Goal: Information Seeking & Learning: Check status

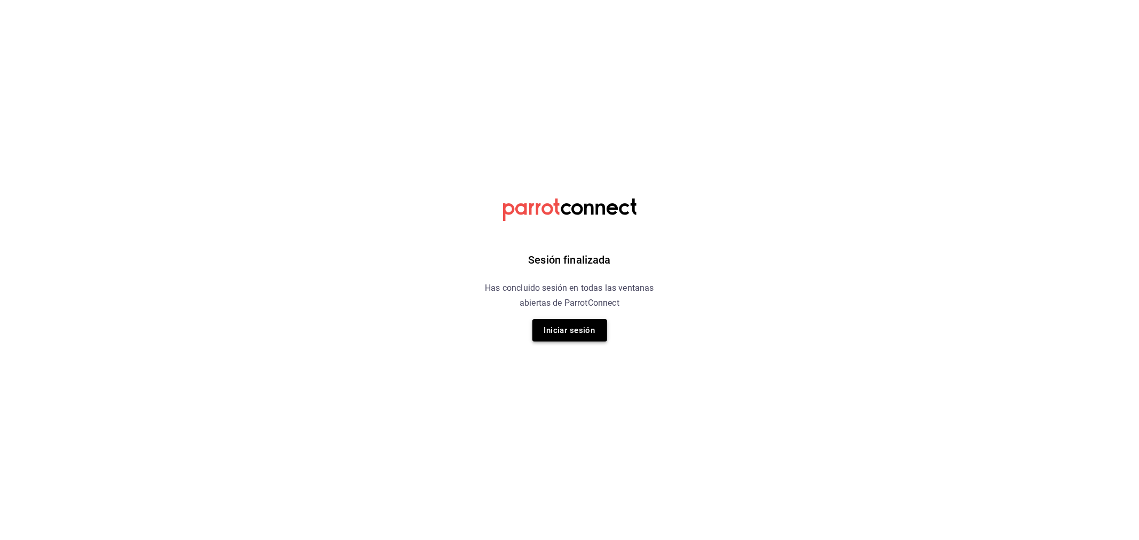
click at [553, 326] on button "Iniciar sesión" at bounding box center [569, 330] width 75 height 22
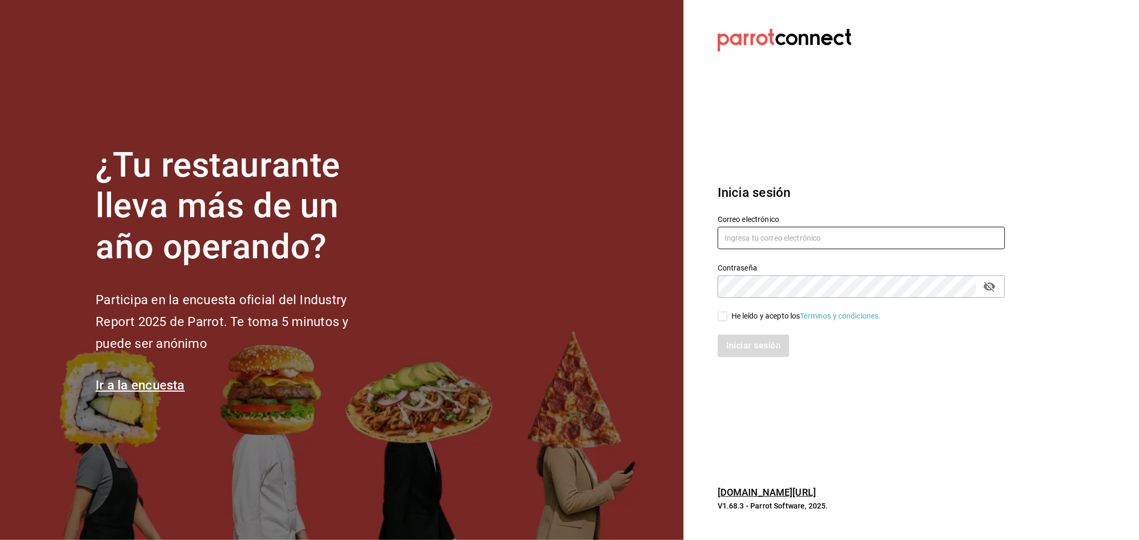
type input "[PERSON_NAME][EMAIL_ADDRESS][DOMAIN_NAME]"
click at [728, 314] on span "He leído y acepto los Términos y condiciones." at bounding box center [804, 316] width 154 height 11
click at [727, 314] on input "He leído y acepto los Términos y condiciones." at bounding box center [723, 317] width 10 height 10
checkbox input "true"
click at [748, 350] on button "Iniciar sesión" at bounding box center [754, 346] width 73 height 22
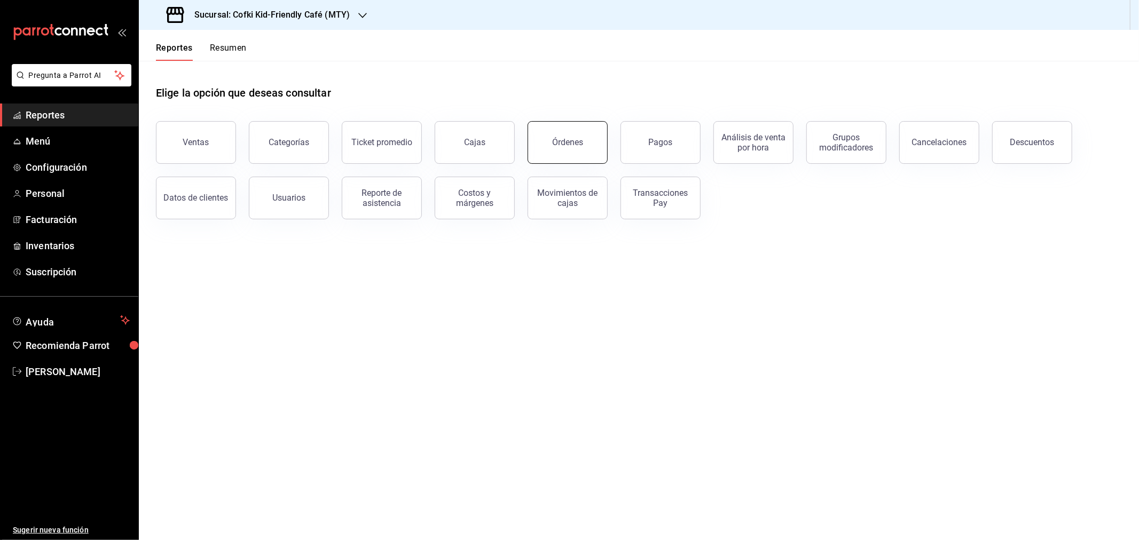
click at [568, 139] on div "Órdenes" at bounding box center [567, 142] width 31 height 10
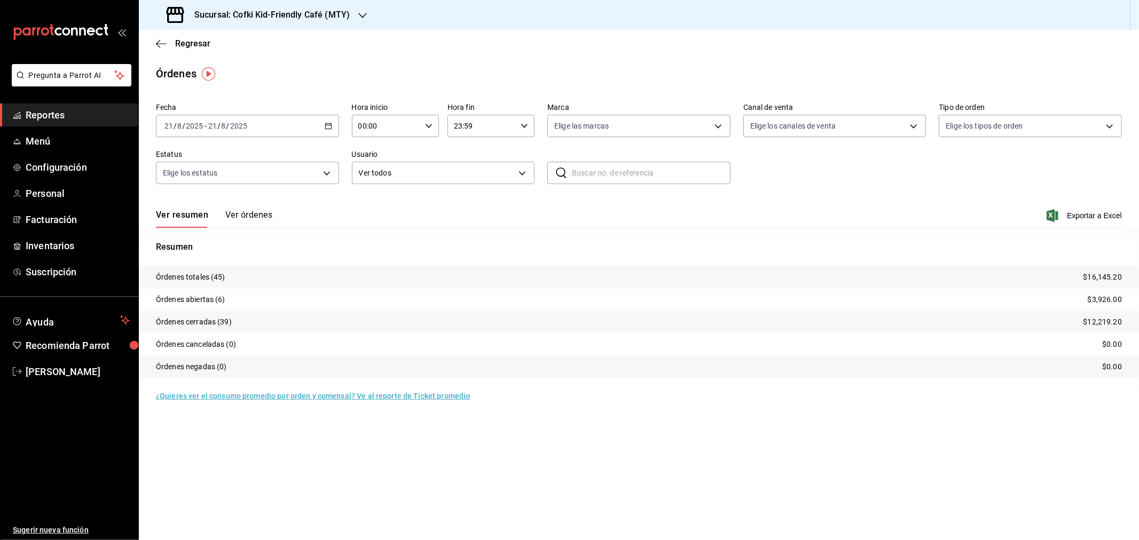
click at [237, 214] on button "Ver órdenes" at bounding box center [248, 219] width 47 height 18
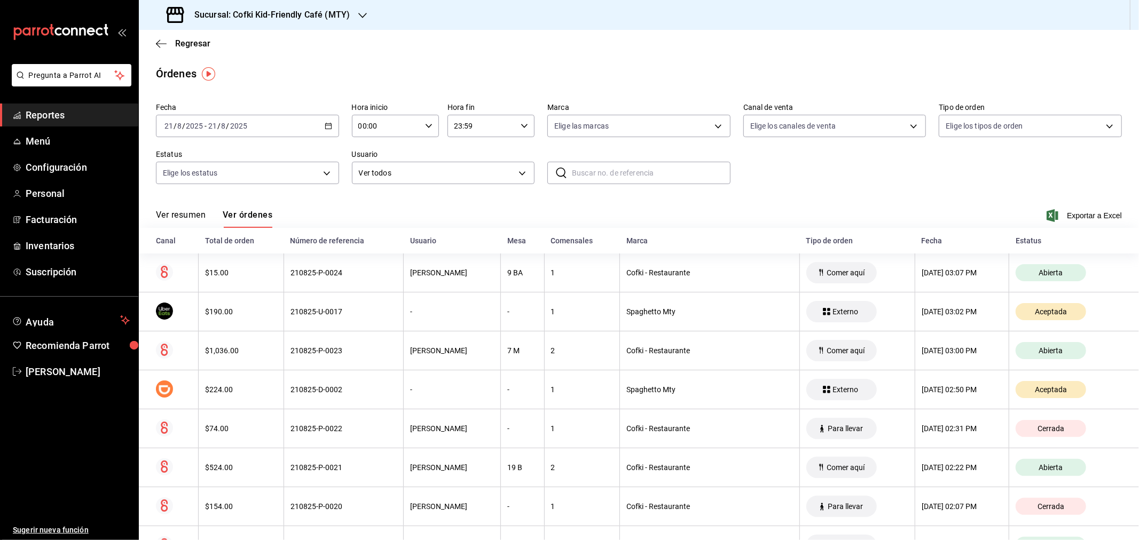
click at [184, 215] on button "Ver resumen" at bounding box center [181, 219] width 50 height 18
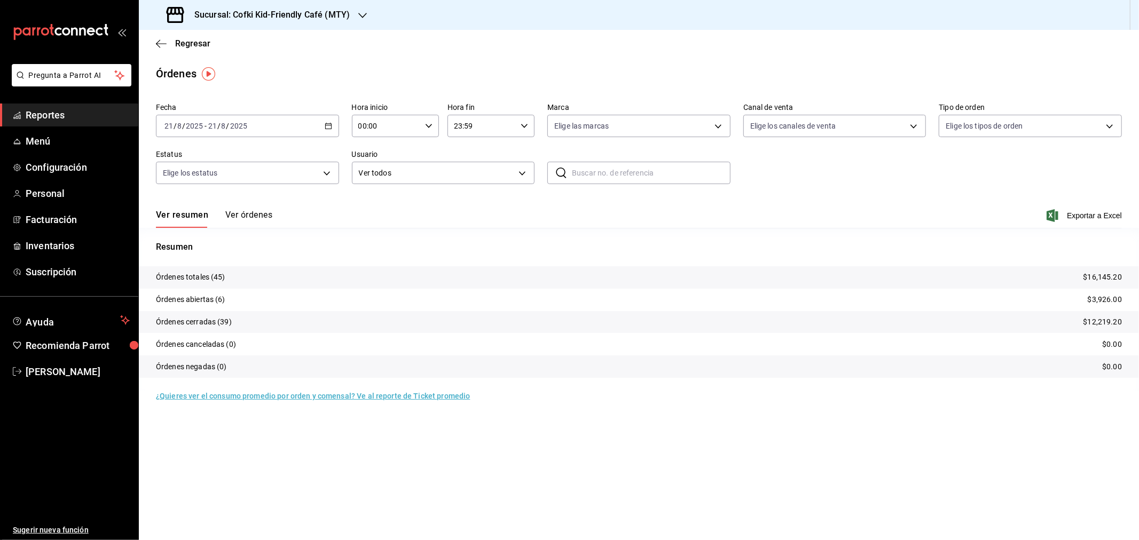
click at [257, 217] on button "Ver órdenes" at bounding box center [248, 219] width 47 height 18
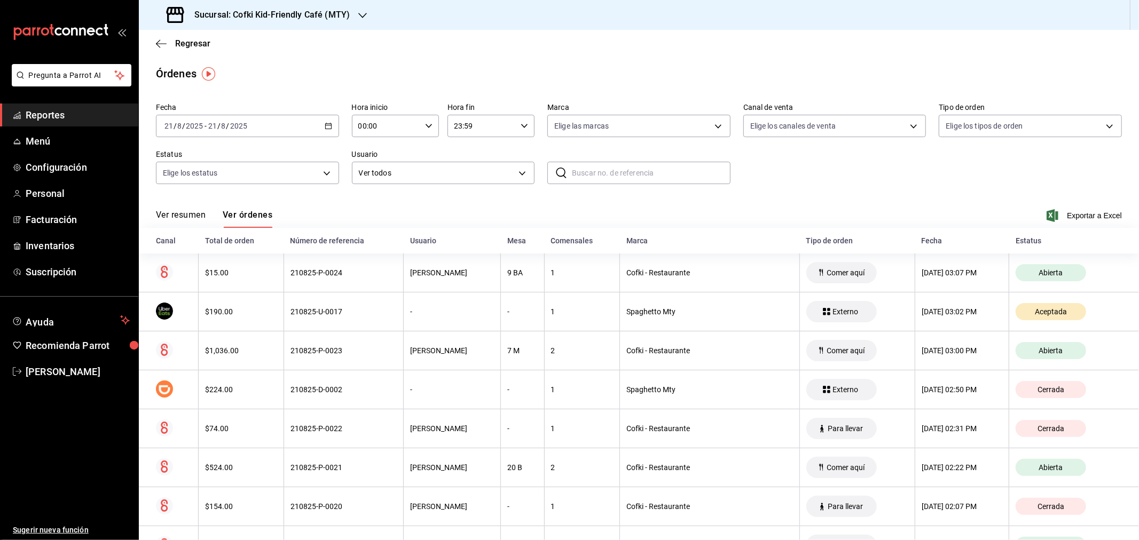
click at [188, 215] on button "Ver resumen" at bounding box center [181, 219] width 50 height 18
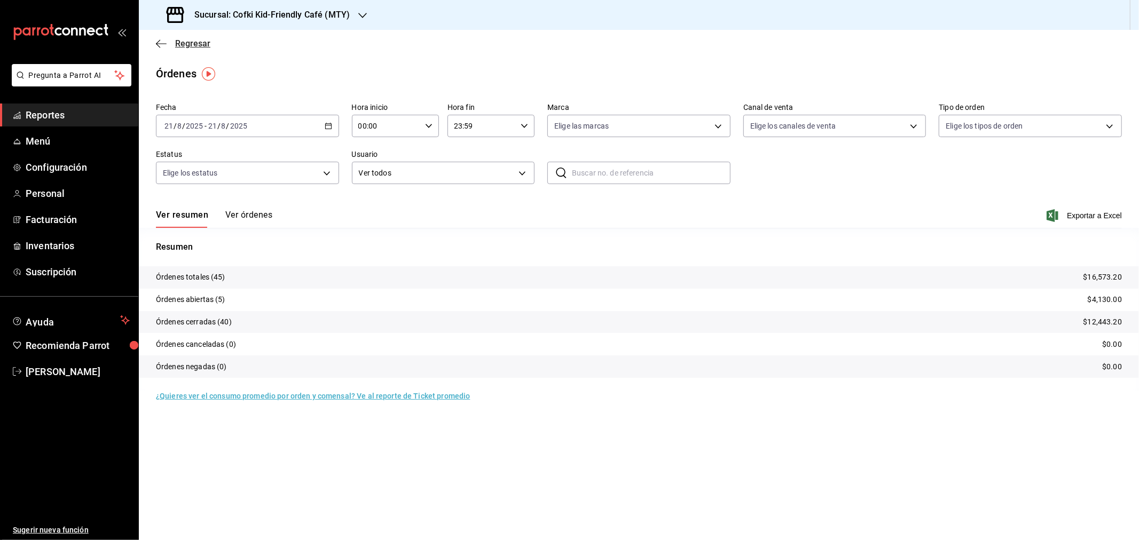
click at [185, 46] on span "Regresar" at bounding box center [192, 43] width 35 height 10
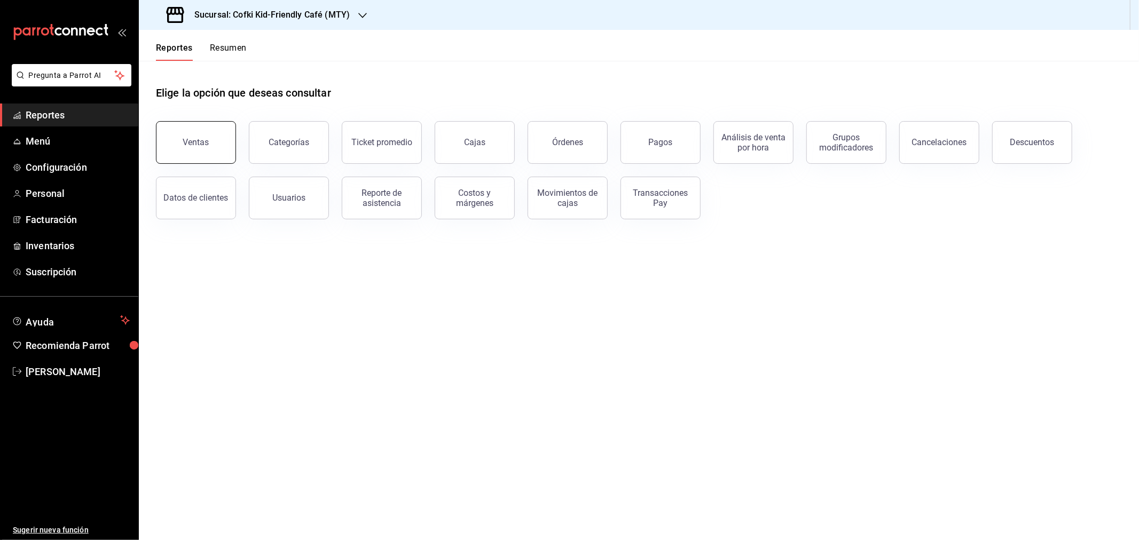
click at [207, 155] on button "Ventas" at bounding box center [196, 142] width 80 height 43
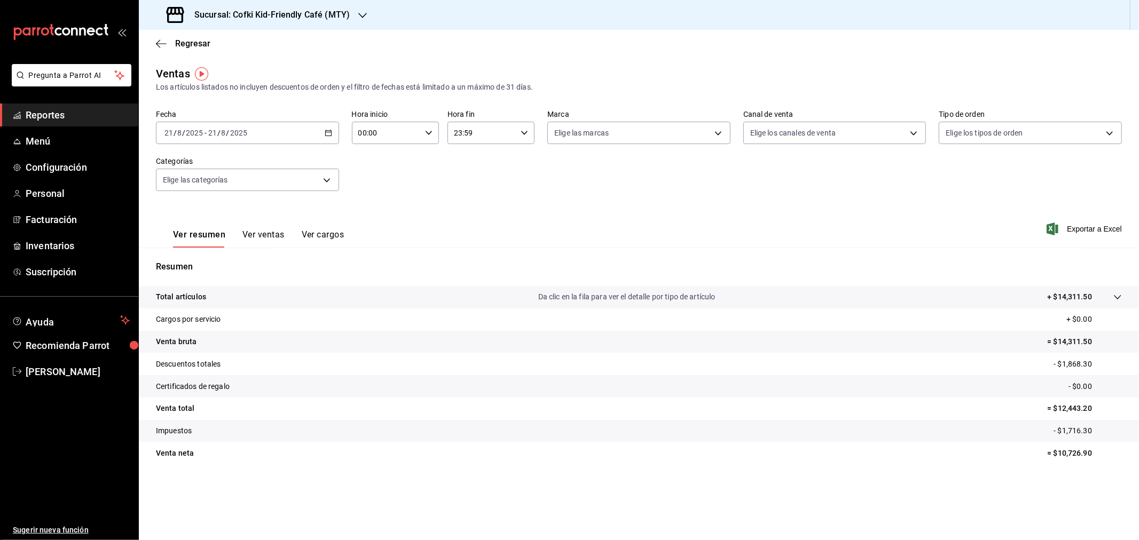
click at [269, 238] on button "Ver ventas" at bounding box center [263, 239] width 42 height 18
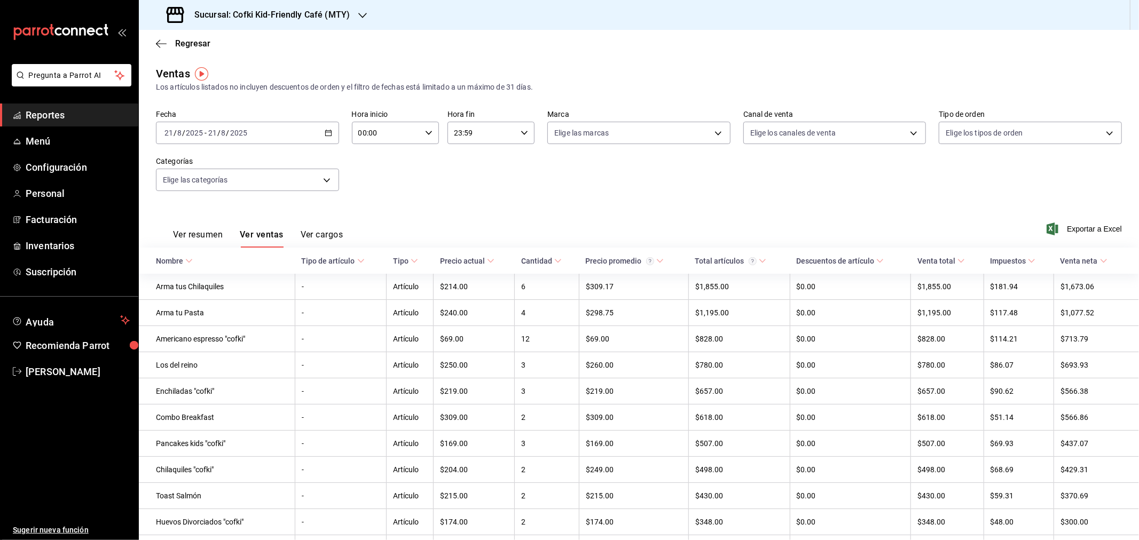
click at [546, 265] on div "Cantidad" at bounding box center [536, 261] width 31 height 9
click at [548, 269] on th "Cantidad" at bounding box center [547, 261] width 65 height 26
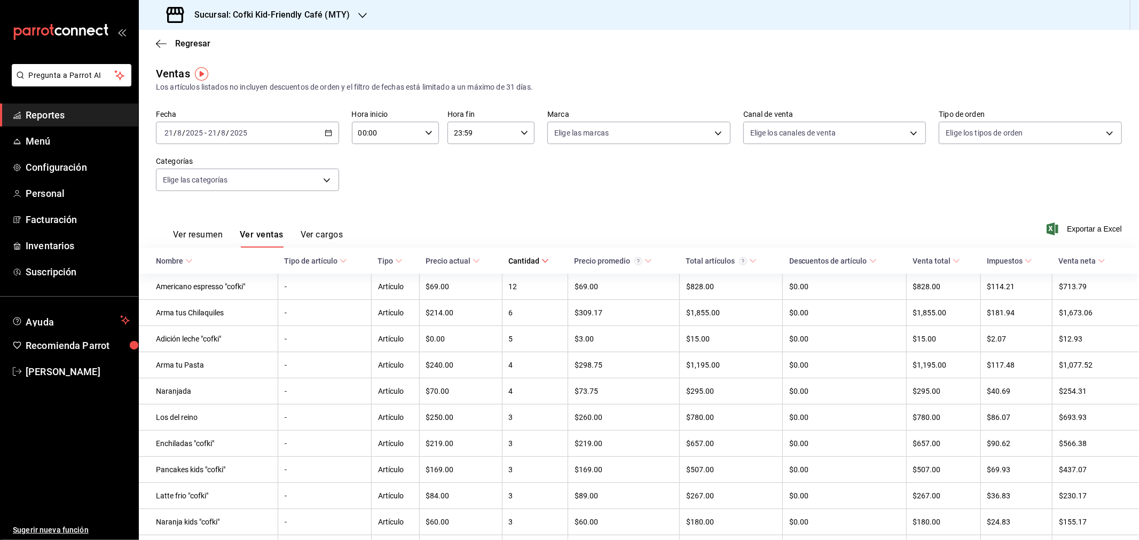
click at [201, 131] on input "2025" at bounding box center [194, 133] width 18 height 9
click at [187, 212] on span "Semana actual" at bounding box center [206, 213] width 83 height 11
click at [41, 143] on span "Menú" at bounding box center [78, 141] width 104 height 14
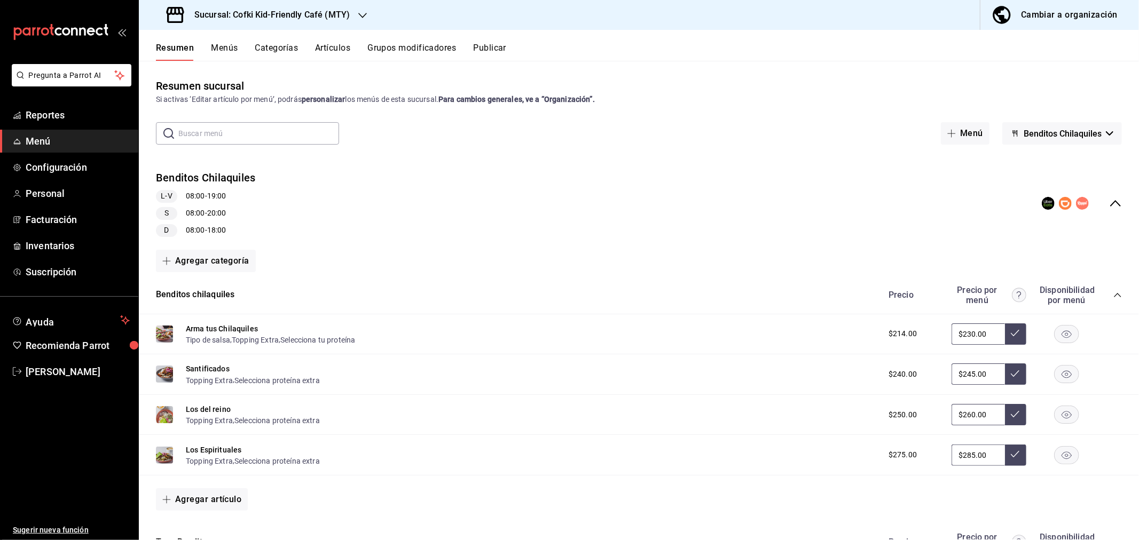
click at [327, 45] on button "Artículos" at bounding box center [332, 52] width 35 height 18
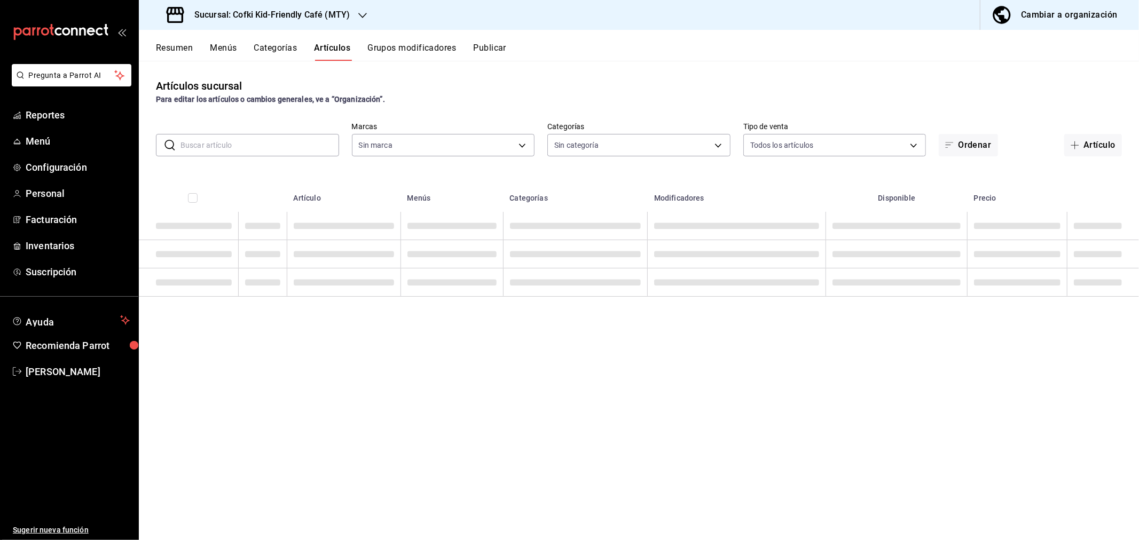
drag, startPoint x: 225, startPoint y: 147, endPoint x: 232, endPoint y: 136, distance: 12.9
click at [225, 147] on input "text" at bounding box center [259, 145] width 159 height 21
type input "5ff6da85-4441-477b-bcd1-ce360696ef91,5ba13676-dc65-489a-905a-c589769de354,94a8f…"
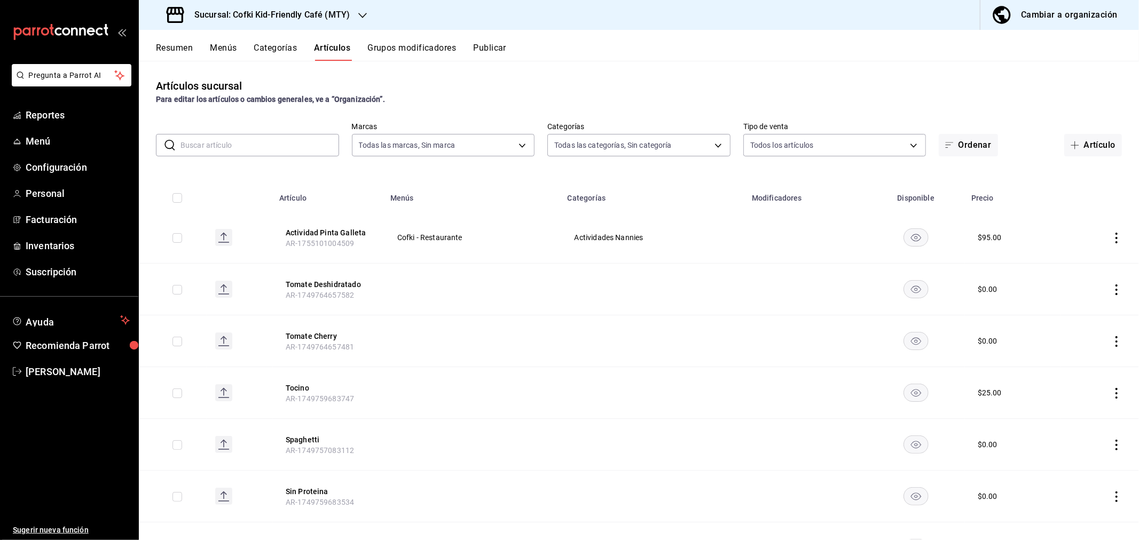
type input "c30b8039-643b-4819-8db3-b366202bda0a,4587f4d9-7f40-481a-a627-d70d388ccf89,0d8e5…"
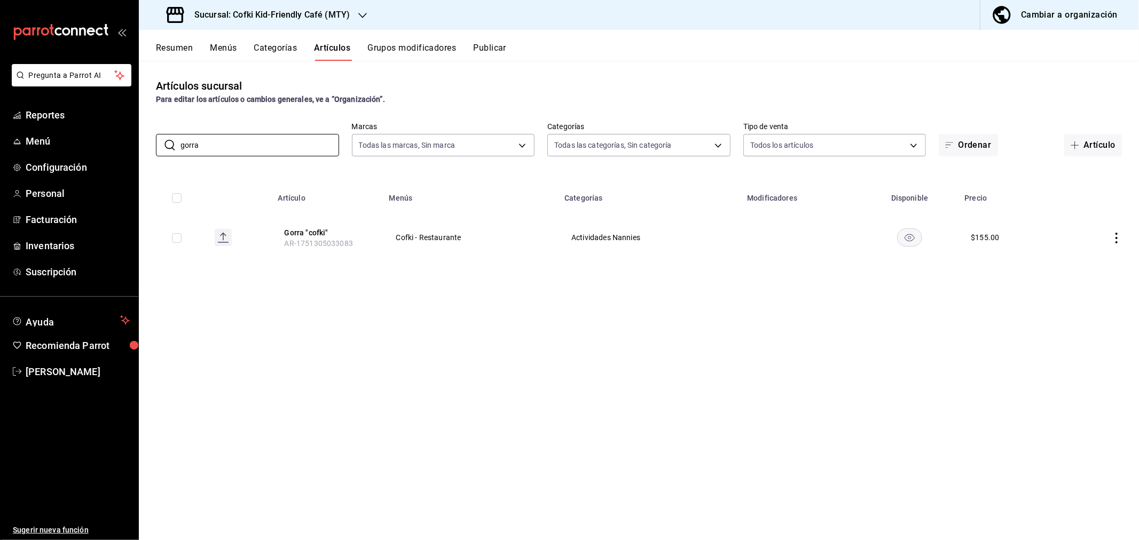
type input "gorra"
click at [50, 115] on span "Reportes" at bounding box center [78, 115] width 104 height 14
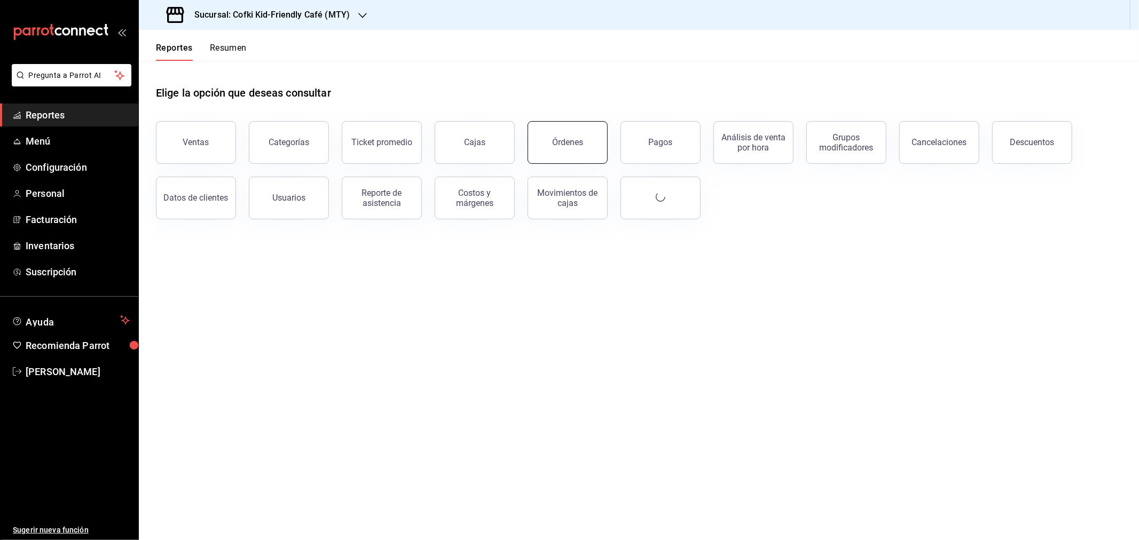
click at [554, 150] on button "Órdenes" at bounding box center [568, 142] width 80 height 43
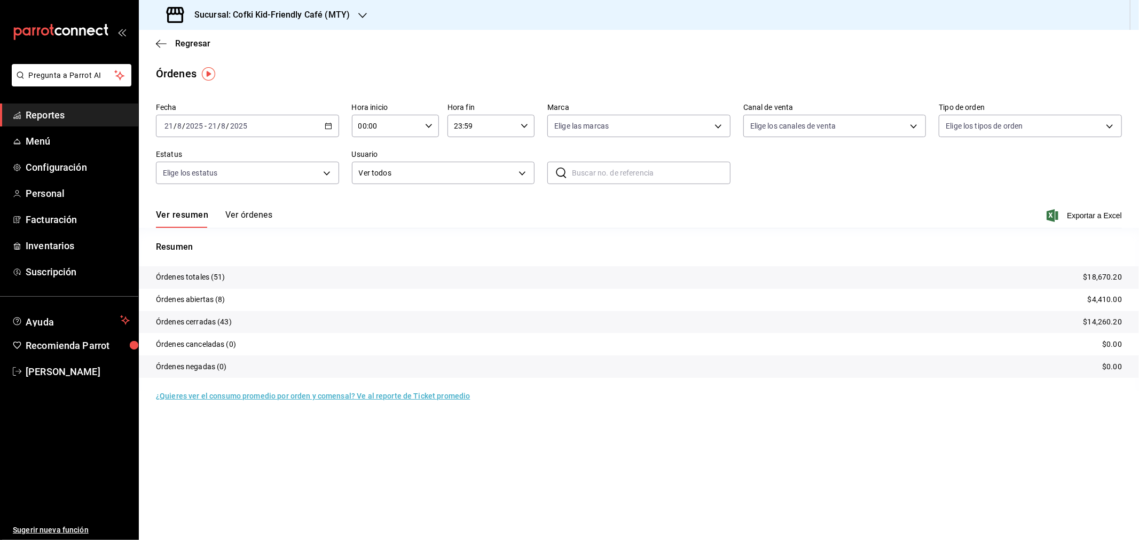
click at [263, 216] on button "Ver órdenes" at bounding box center [248, 219] width 47 height 18
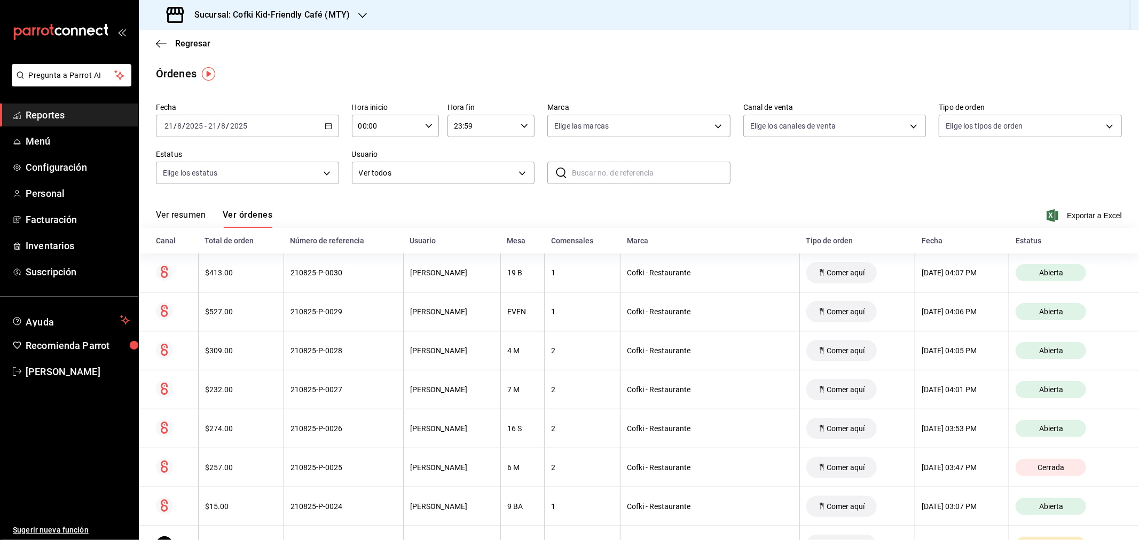
click at [203, 217] on button "Ver resumen" at bounding box center [181, 219] width 50 height 18
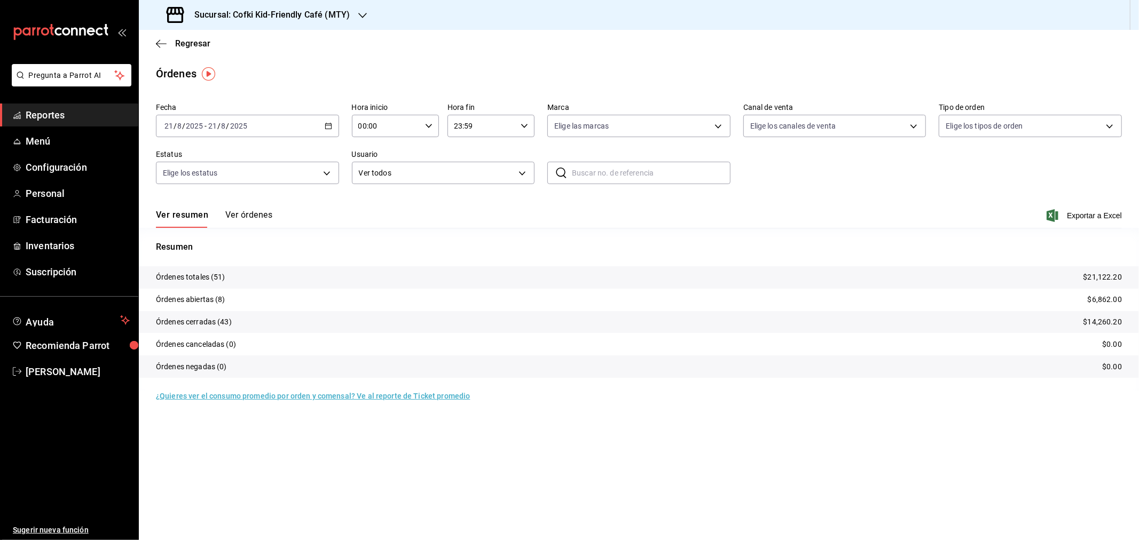
click at [242, 215] on button "Ver órdenes" at bounding box center [248, 219] width 47 height 18
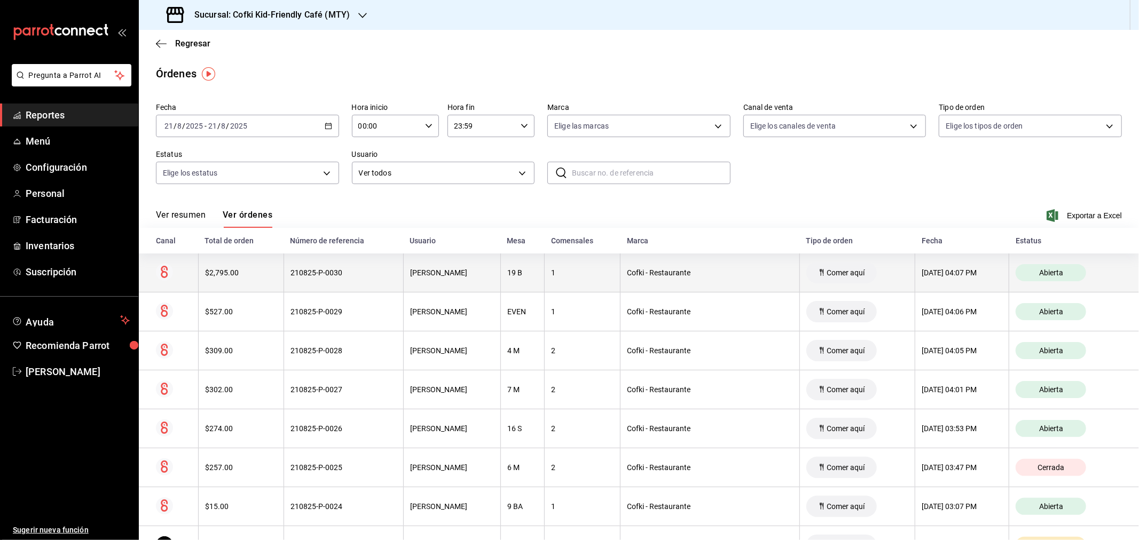
click at [223, 285] on th "$2,795.00" at bounding box center [241, 273] width 85 height 39
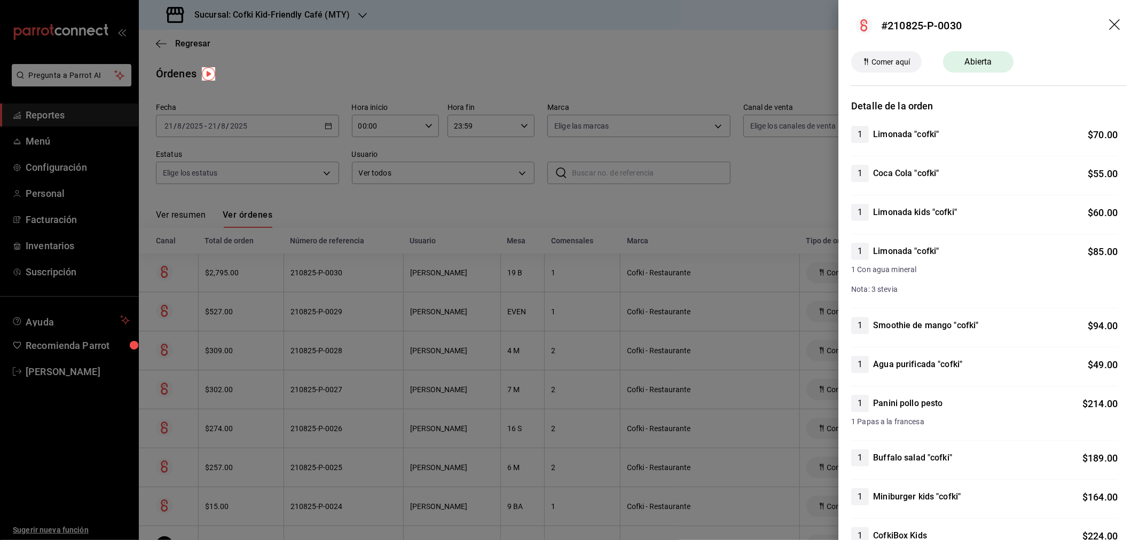
click at [1109, 23] on icon "drag" at bounding box center [1115, 25] width 13 height 13
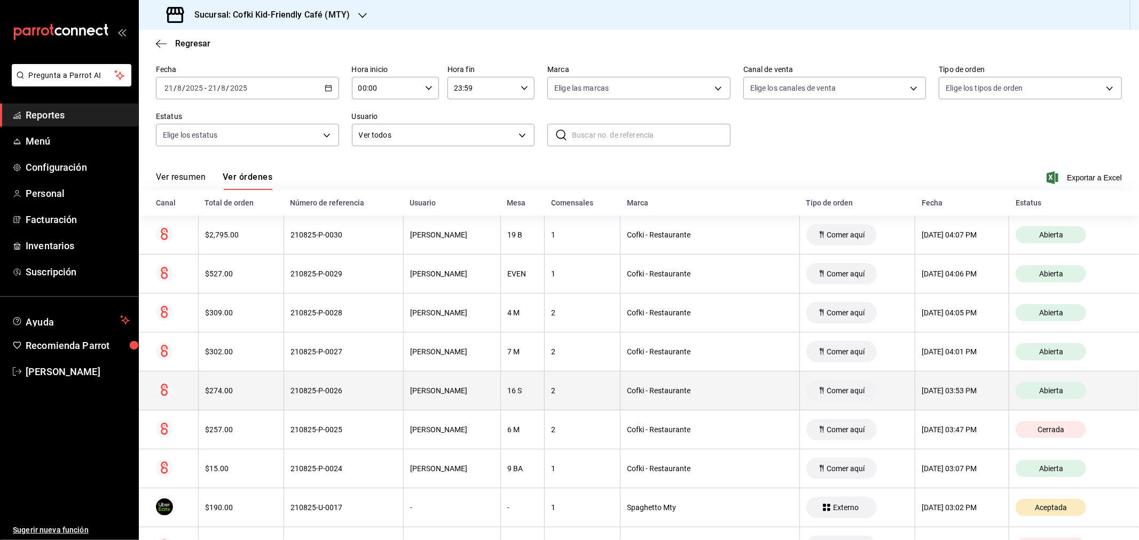
scroll to position [59, 0]
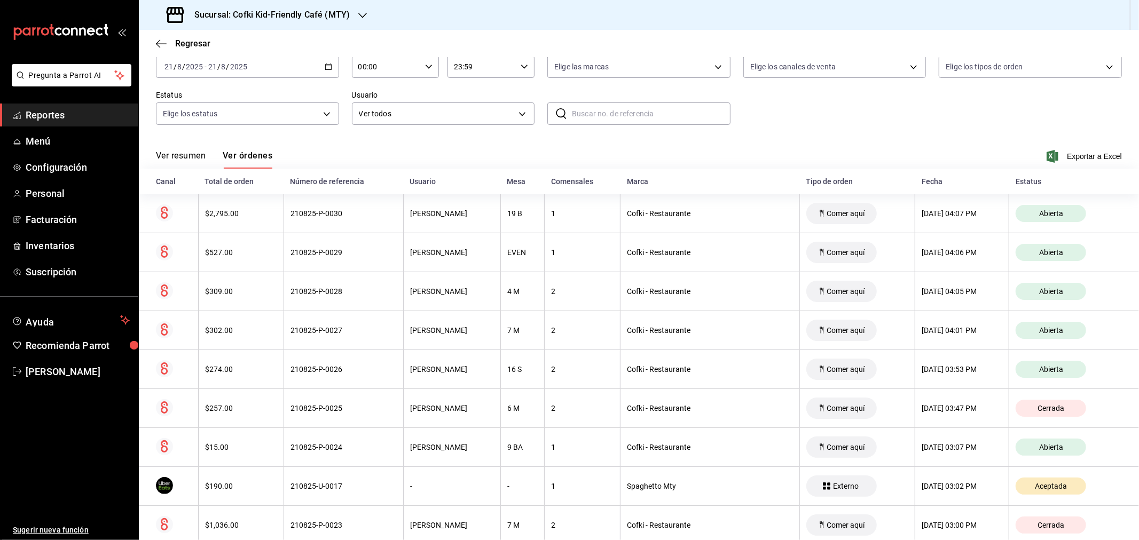
click at [191, 152] on button "Ver resumen" at bounding box center [181, 160] width 50 height 18
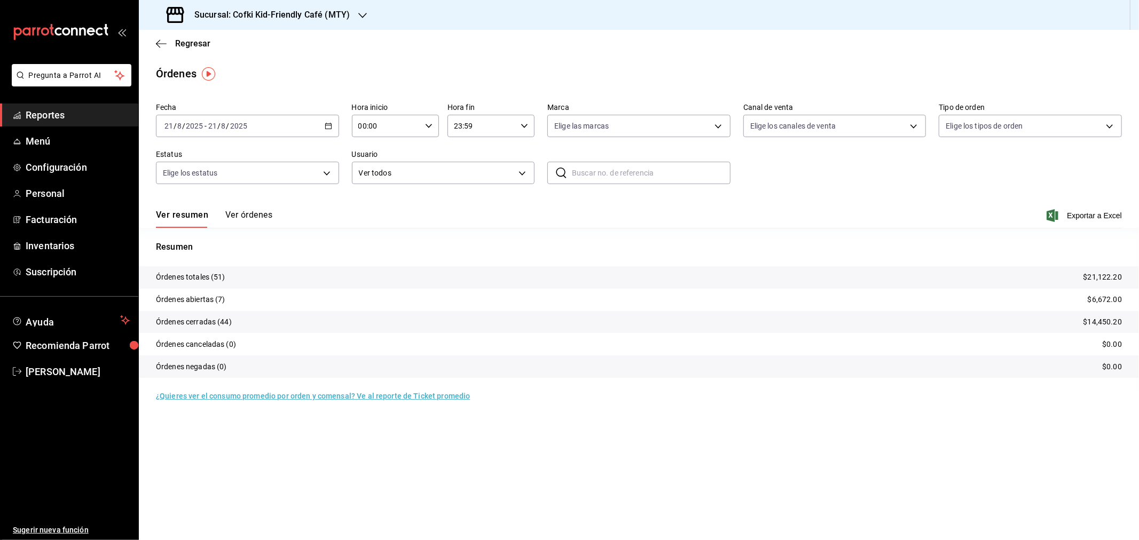
click at [257, 22] on div "Sucursal: Cofki Kid-Friendly Café (MTY)" at bounding box center [259, 15] width 224 height 30
click at [241, 66] on div "Cofki Cafe (La Aurora)" at bounding box center [218, 70] width 143 height 11
click at [259, 212] on button "Ver órdenes" at bounding box center [248, 219] width 47 height 18
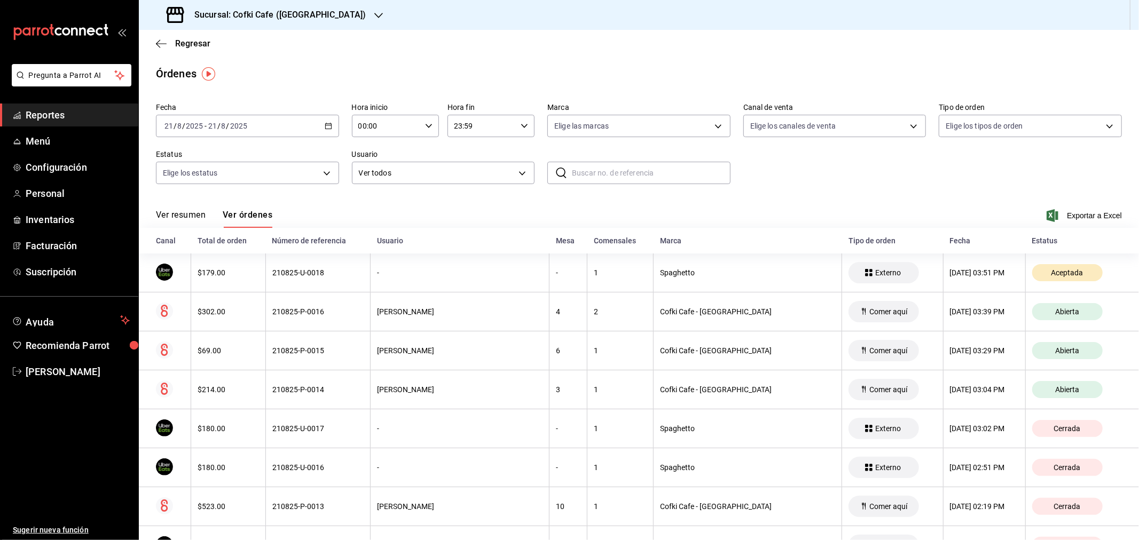
click at [198, 211] on button "Ver resumen" at bounding box center [181, 219] width 50 height 18
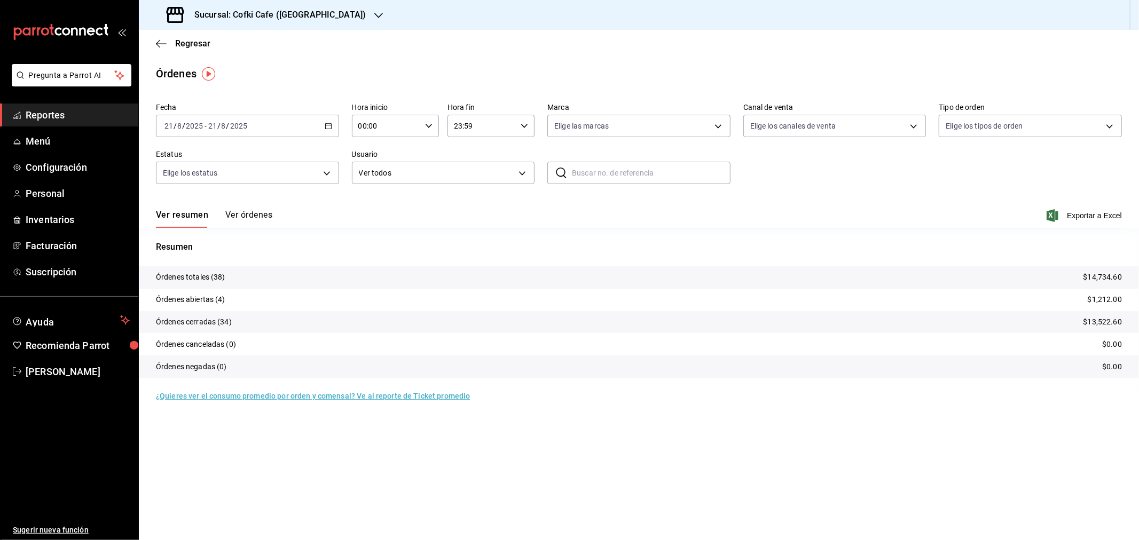
click at [282, 14] on h3 "Sucursal: Cofki Cafe (La Aurora)" at bounding box center [276, 15] width 180 height 13
click at [251, 45] on div "Cofki Kid-Friendly Café (MTY)" at bounding box center [218, 46] width 143 height 11
drag, startPoint x: 258, startPoint y: 214, endPoint x: 302, endPoint y: 225, distance: 44.8
click at [258, 214] on button "Ver órdenes" at bounding box center [248, 219] width 47 height 18
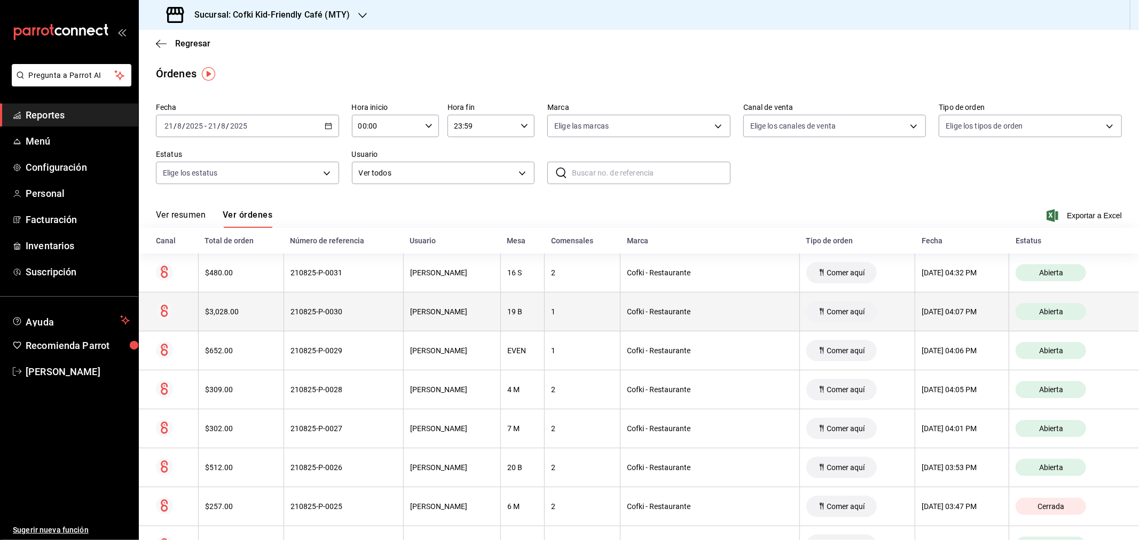
click at [234, 308] on div "$3,028.00" at bounding box center [241, 312] width 72 height 9
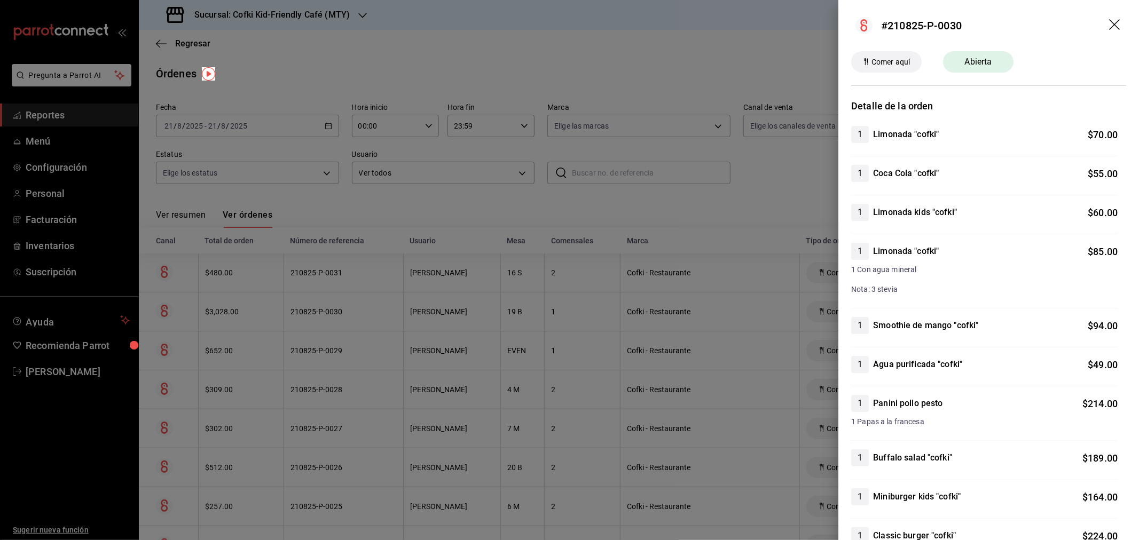
click at [1109, 23] on icon "drag" at bounding box center [1115, 25] width 13 height 13
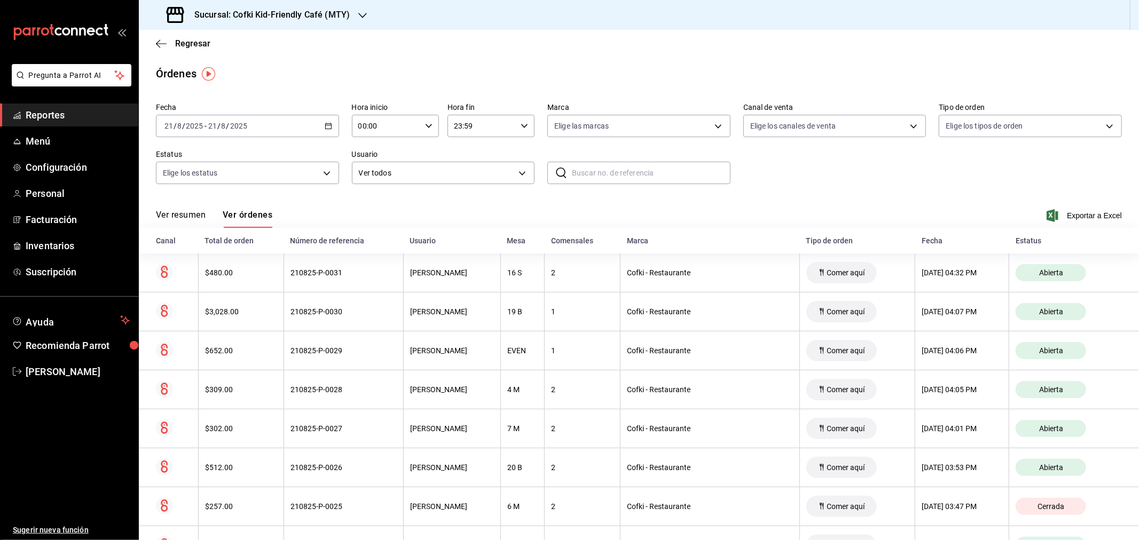
click at [187, 216] on button "Ver resumen" at bounding box center [181, 219] width 50 height 18
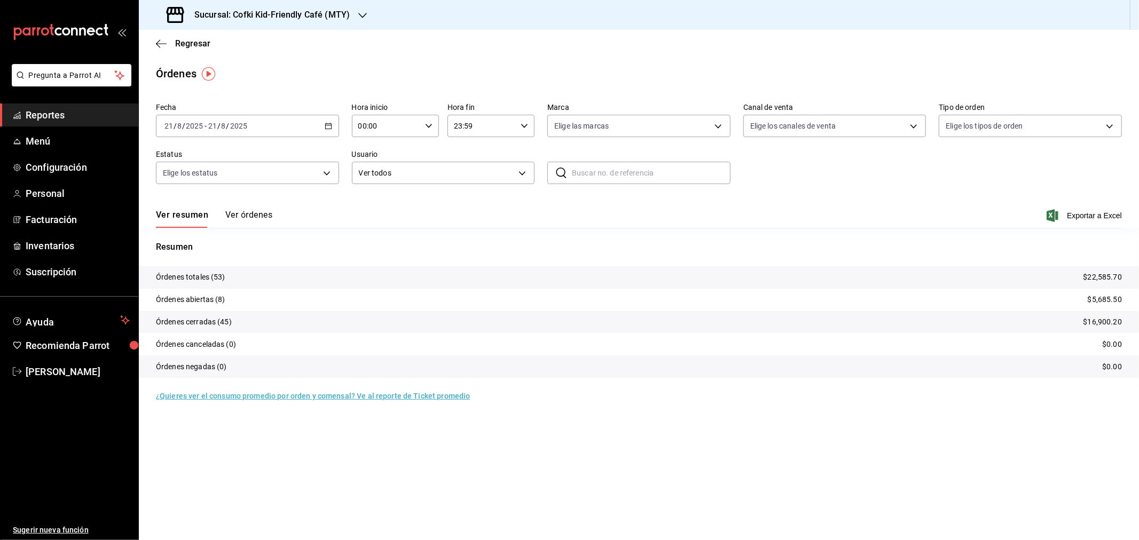
click at [242, 223] on button "Ver órdenes" at bounding box center [248, 219] width 47 height 18
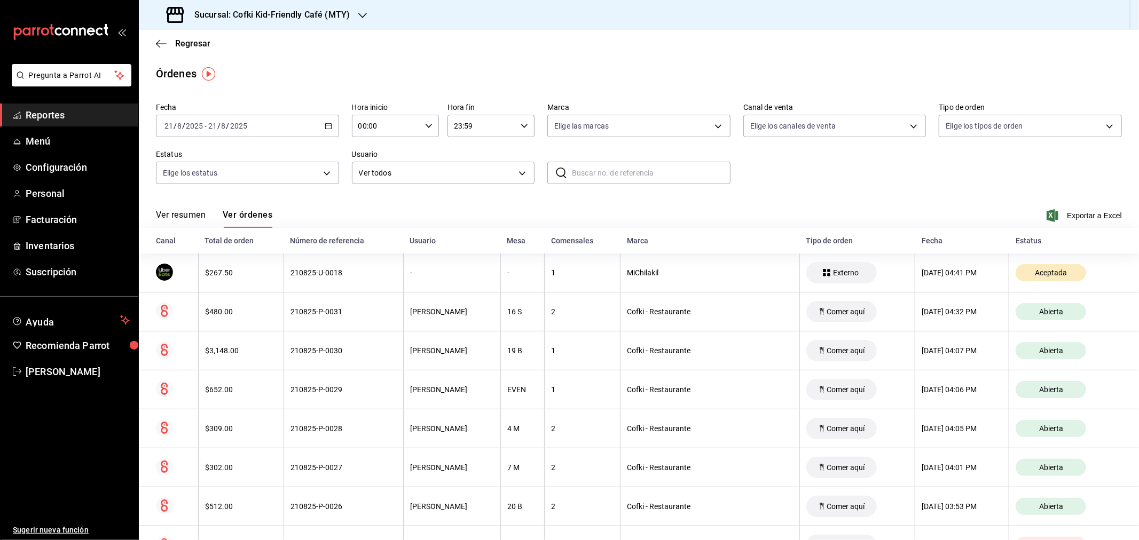
click at [186, 215] on button "Ver resumen" at bounding box center [181, 219] width 50 height 18
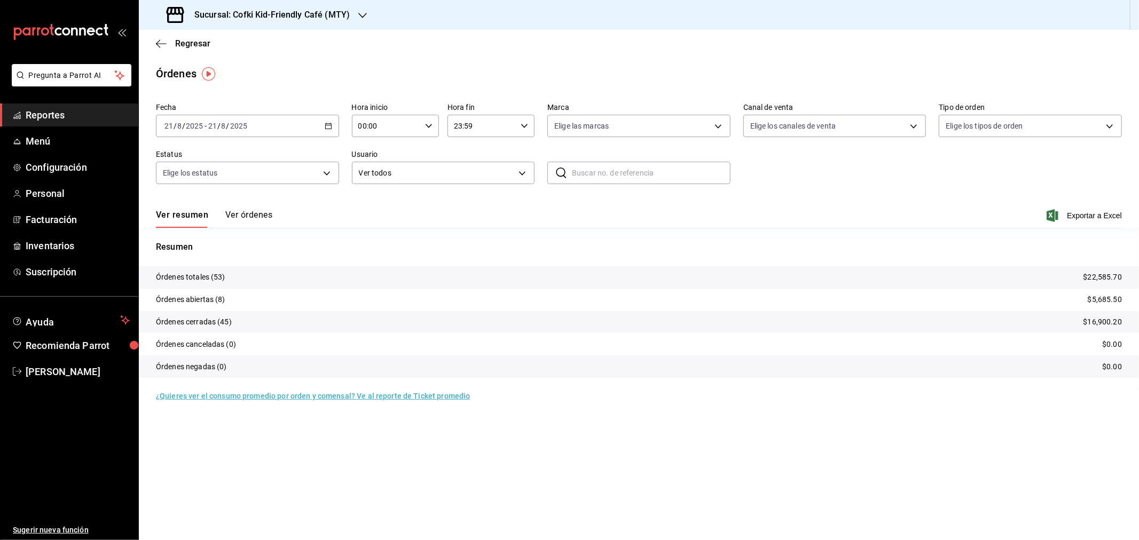
click at [311, 12] on h3 "Sucursal: Cofki Kid-Friendly Café (MTY)" at bounding box center [268, 15] width 164 height 13
click at [255, 68] on div "Cofki Cafe (La Aurora)" at bounding box center [218, 70] width 143 height 11
click at [253, 210] on button "Ver órdenes" at bounding box center [248, 219] width 47 height 18
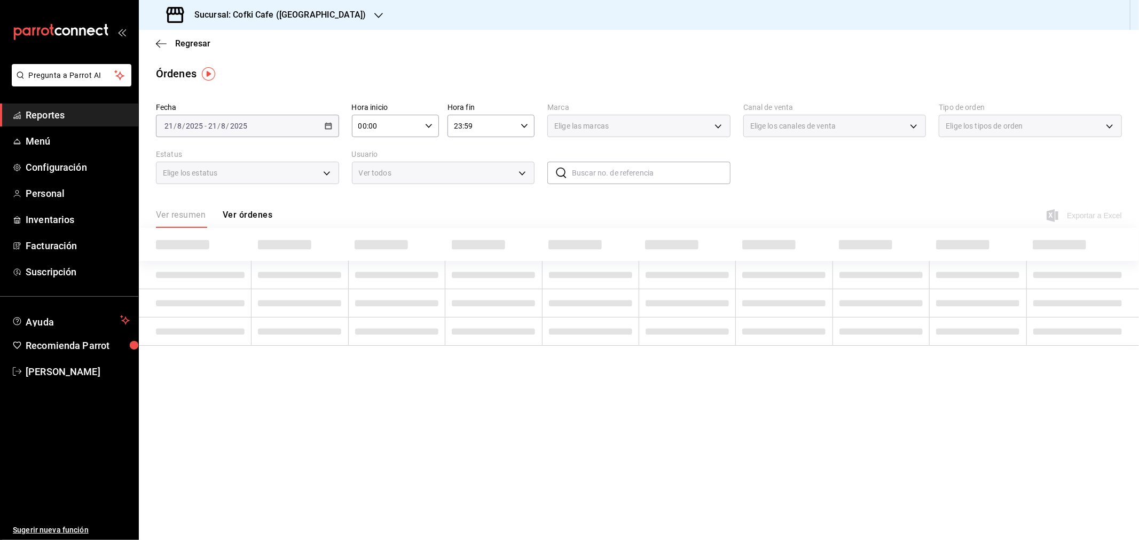
click at [253, 215] on div "Ver resumen Ver órdenes" at bounding box center [214, 219] width 116 height 18
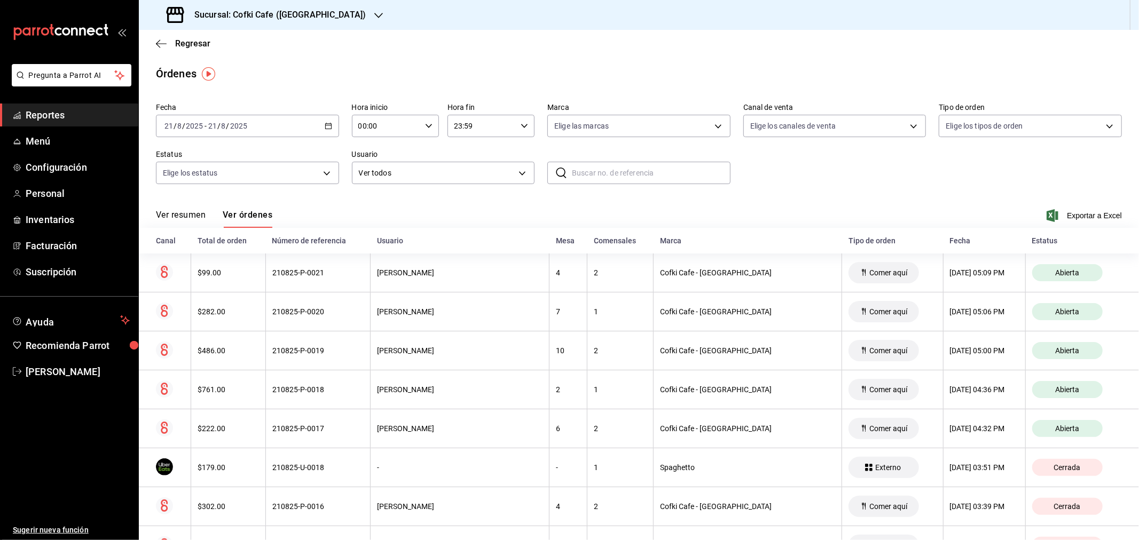
click at [177, 218] on button "Ver resumen" at bounding box center [181, 219] width 50 height 18
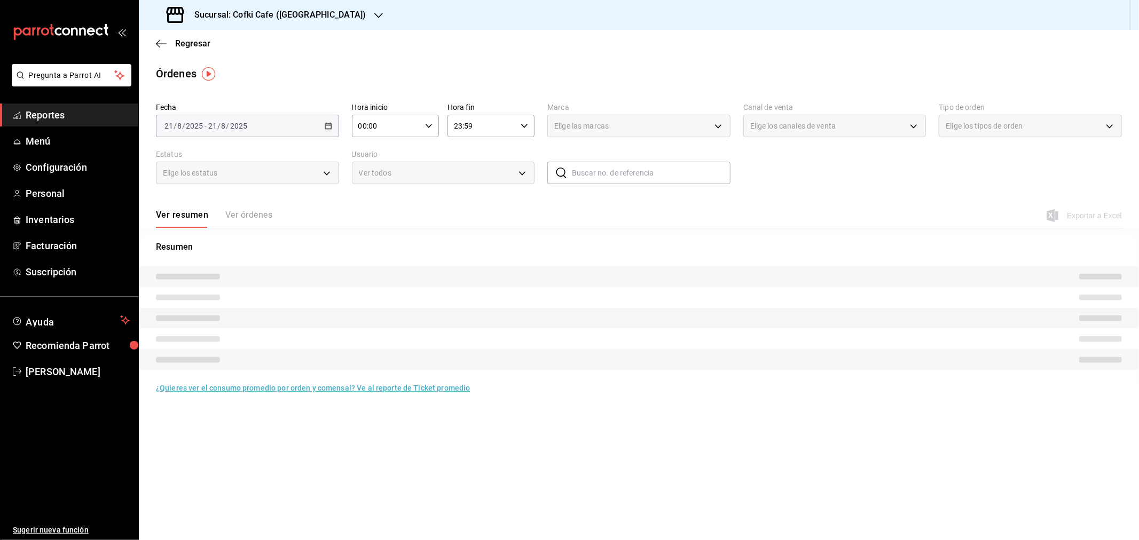
click at [305, 13] on h3 "Sucursal: Cofki Cafe (La Aurora)" at bounding box center [276, 15] width 180 height 13
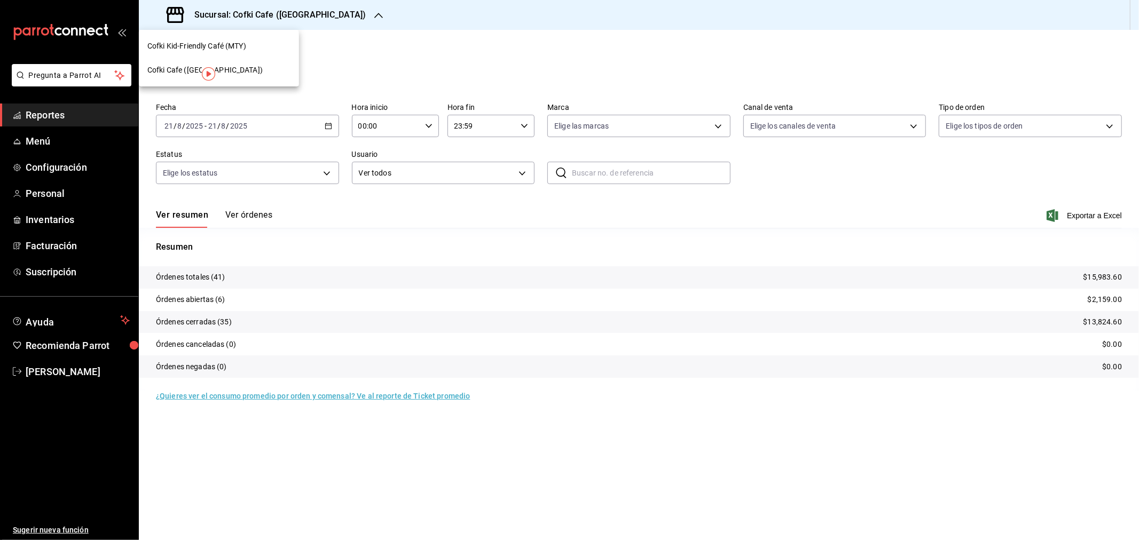
click at [270, 49] on div "Cofki Kid-Friendly Café (MTY)" at bounding box center [218, 46] width 143 height 11
click at [243, 216] on button "Ver órdenes" at bounding box center [248, 219] width 47 height 18
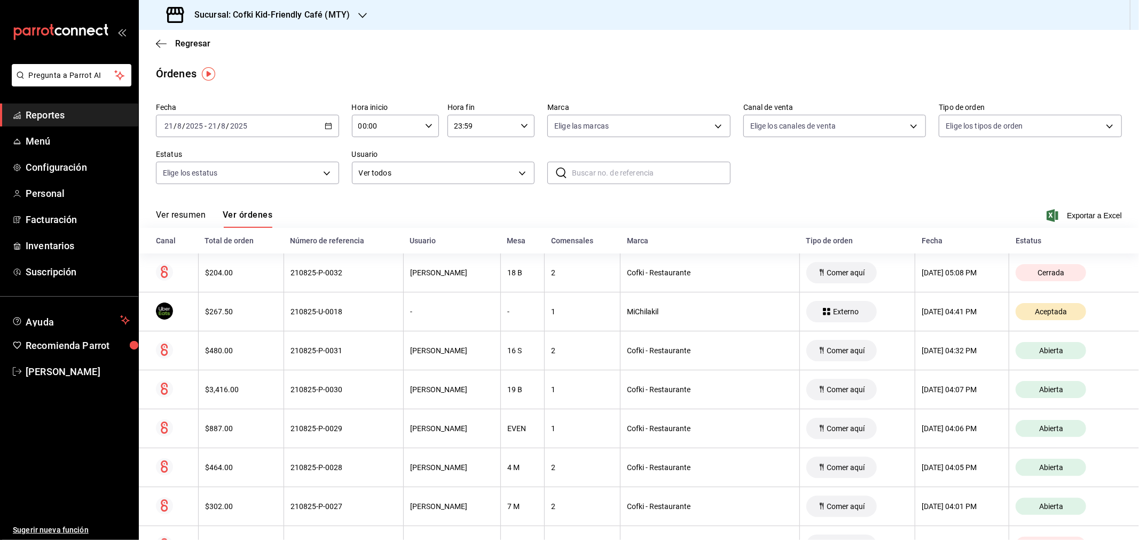
click at [193, 217] on button "Ver resumen" at bounding box center [181, 219] width 50 height 18
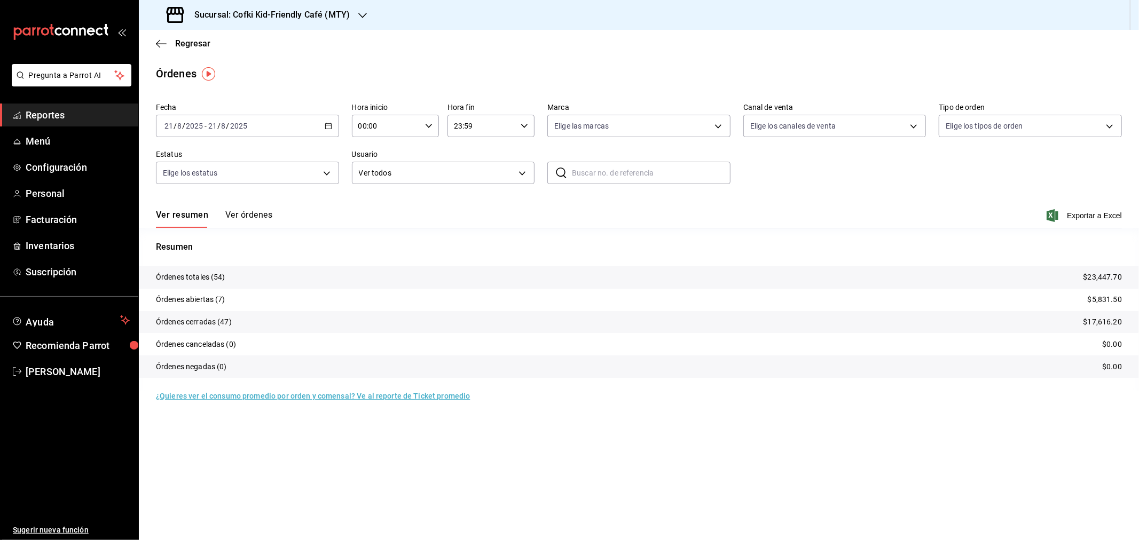
click at [238, 127] on input "2025" at bounding box center [239, 126] width 18 height 9
click at [188, 233] on span "Mes actual" at bounding box center [206, 230] width 83 height 11
click at [340, 13] on h3 "Sucursal: Cofki Kid-Friendly Café (MTY)" at bounding box center [268, 15] width 164 height 13
click at [251, 65] on div "Cofki Cafe (La Aurora)" at bounding box center [218, 70] width 143 height 11
click at [222, 135] on div "2025-08-01 1 / 8 / 2025 - 2025-08-21 21 / 8 / 2025" at bounding box center [247, 126] width 183 height 22
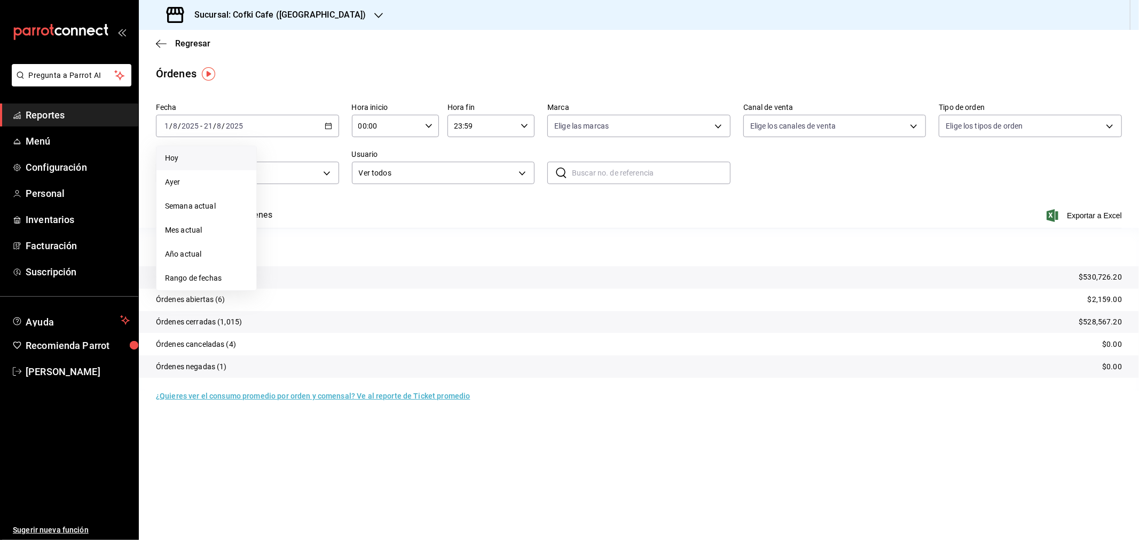
click at [204, 162] on span "Hoy" at bounding box center [206, 158] width 83 height 11
click at [297, 6] on div "Sucursal: Cofki Cafe (La Aurora)" at bounding box center [267, 15] width 240 height 30
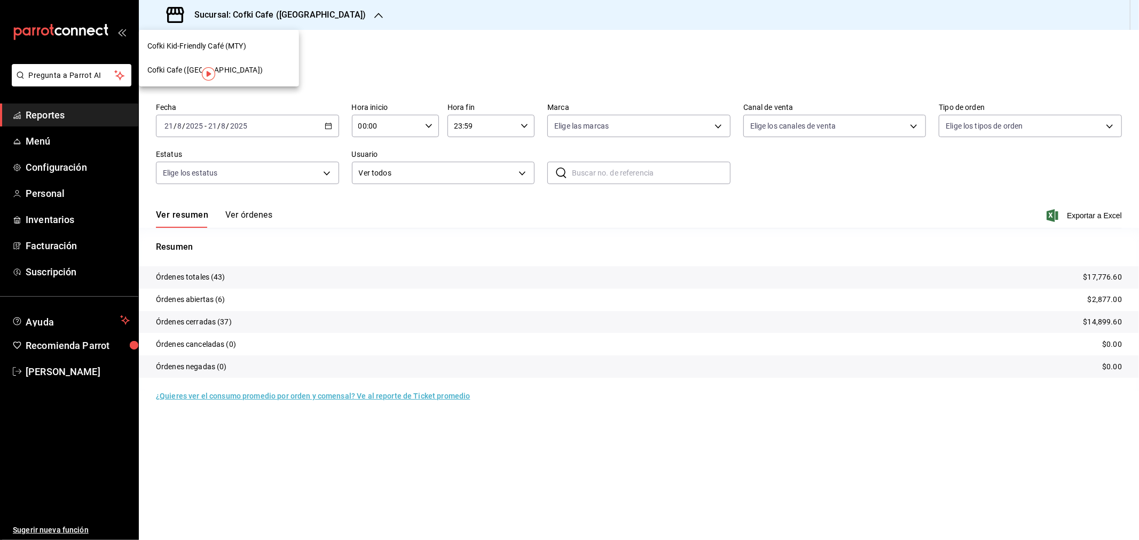
click at [245, 44] on span "Cofki Kid-Friendly Café (MTY)" at bounding box center [196, 46] width 99 height 11
click at [259, 215] on button "Ver órdenes" at bounding box center [248, 219] width 47 height 18
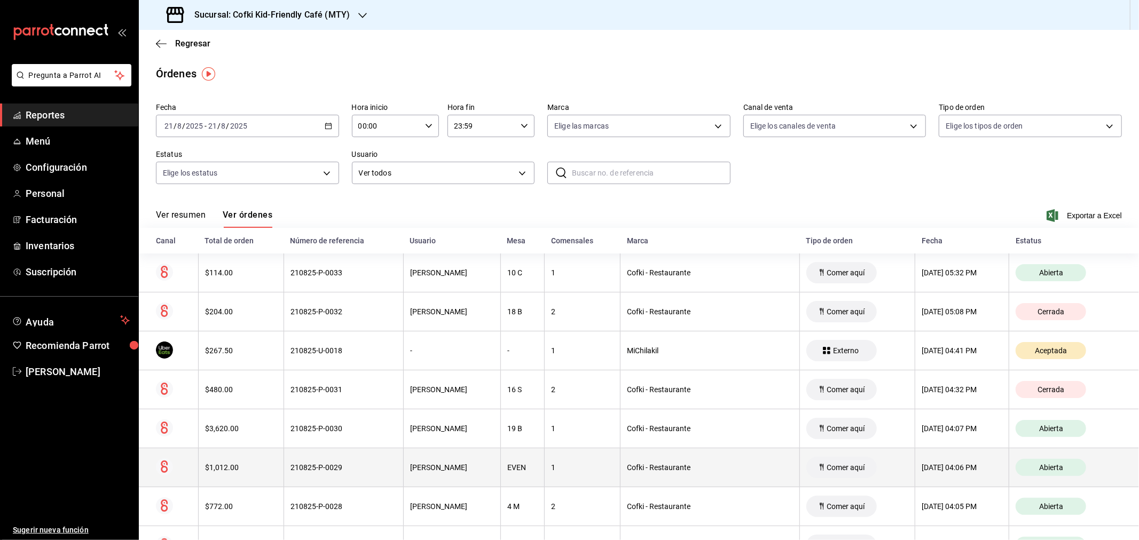
click at [222, 481] on th "$1,012.00" at bounding box center [241, 468] width 85 height 39
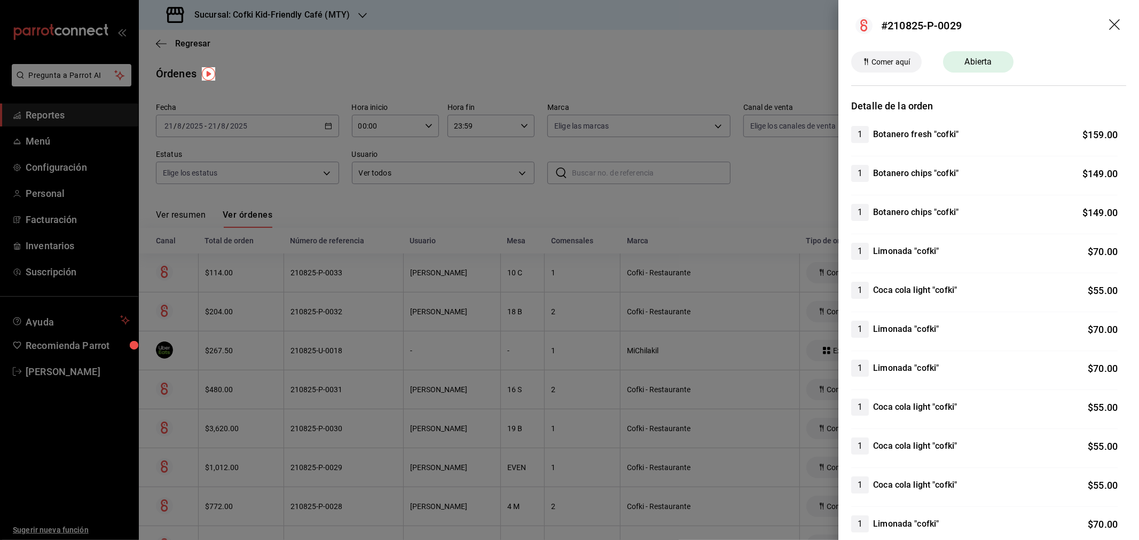
click at [1110, 21] on icon "drag" at bounding box center [1115, 25] width 13 height 13
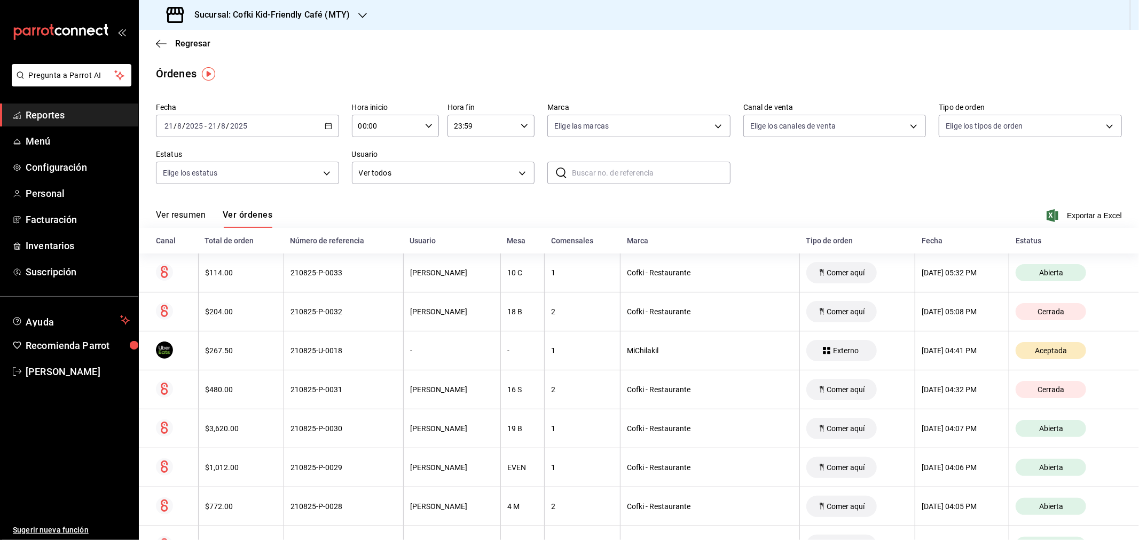
click at [189, 214] on button "Ver resumen" at bounding box center [181, 219] width 50 height 18
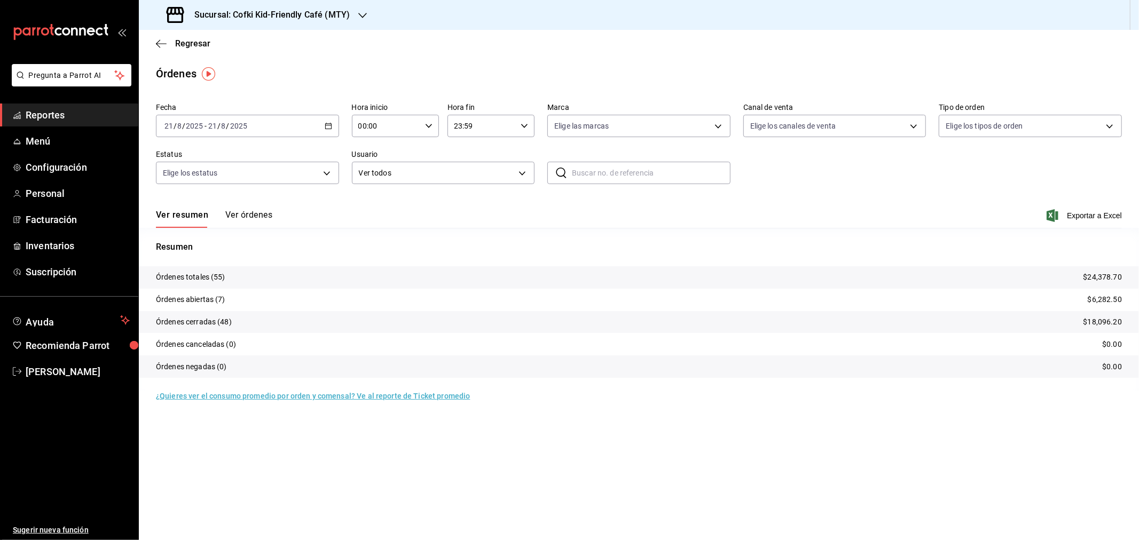
click at [356, 15] on div "Sucursal: Cofki Kid-Friendly Café (MTY)" at bounding box center [259, 15] width 224 height 30
click at [251, 65] on div "Cofki Cafe (La Aurora)" at bounding box center [218, 70] width 143 height 11
